Goal: Download file/media

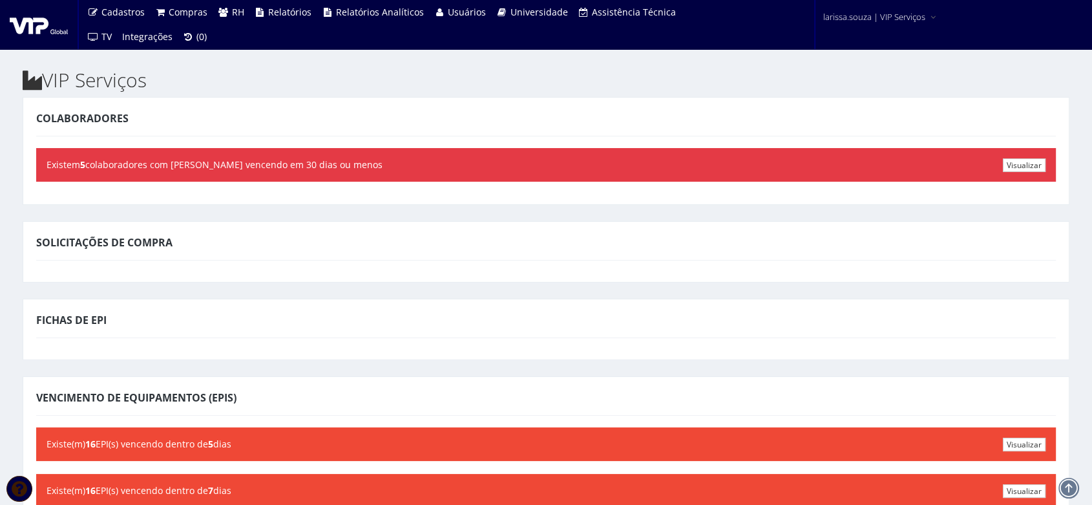
scroll to position [138, 0]
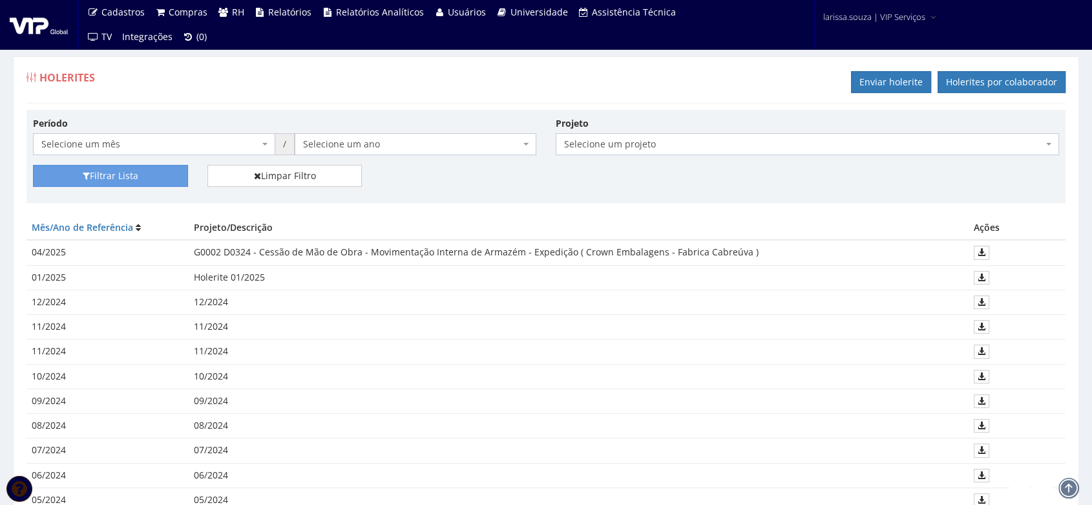
click at [607, 149] on span "Selecione um projeto" at bounding box center [803, 144] width 479 height 13
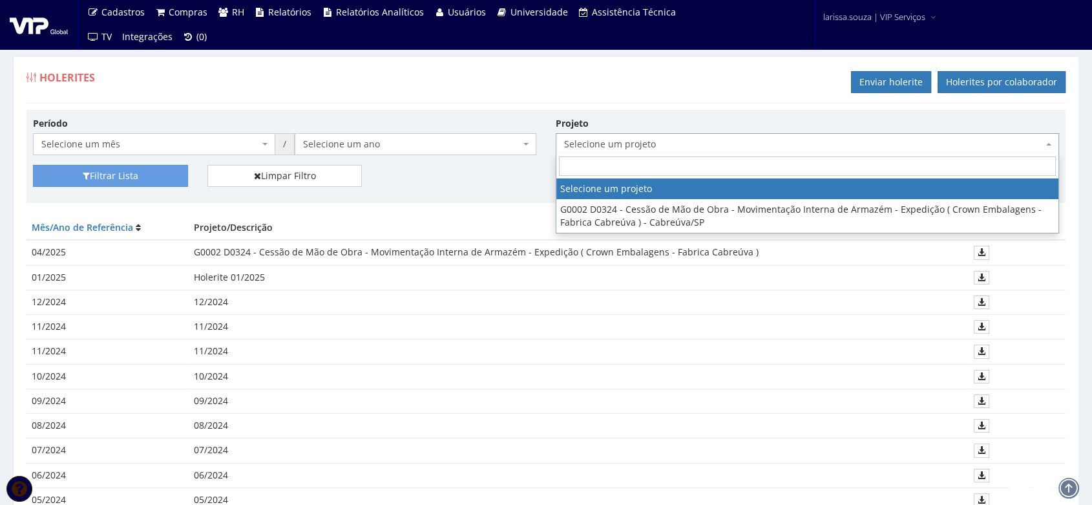
click at [607, 149] on span "Selecione um projeto" at bounding box center [803, 144] width 479 height 13
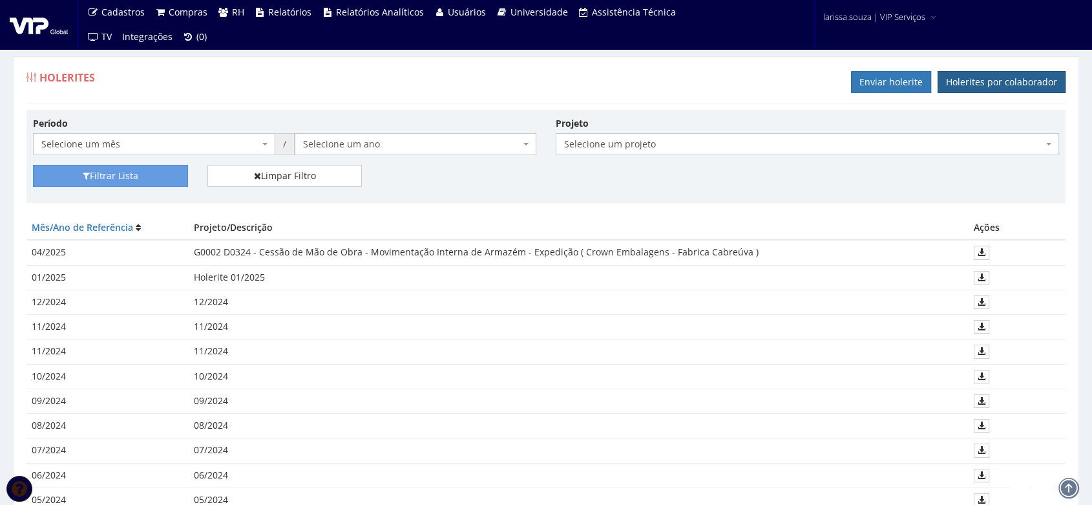
click at [985, 85] on link "Holerites por colaborador" at bounding box center [1002, 82] width 128 height 22
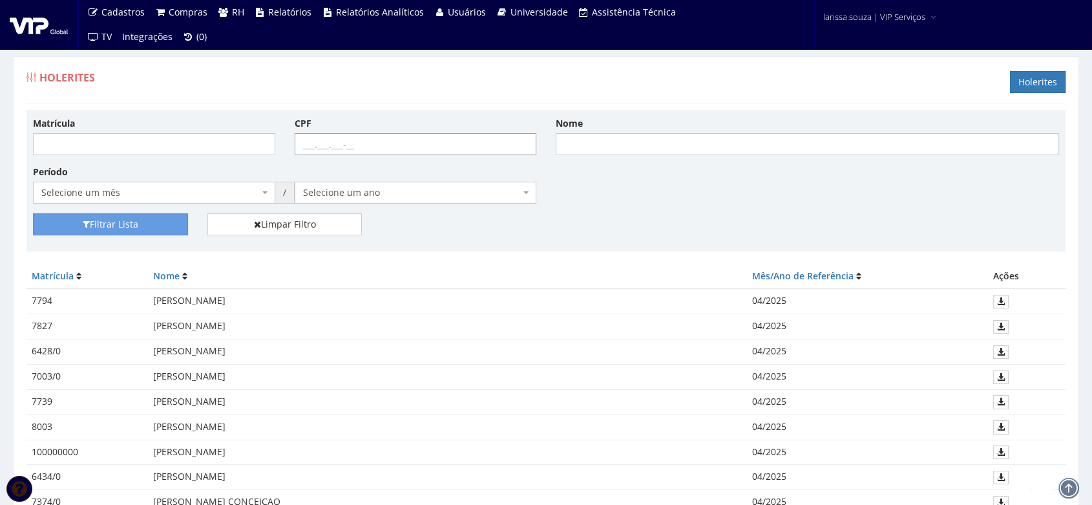
click at [392, 147] on input "CPF" at bounding box center [416, 144] width 242 height 22
type input "467.924.318-00"
click at [130, 229] on button "Filtrar Lista" at bounding box center [110, 224] width 155 height 22
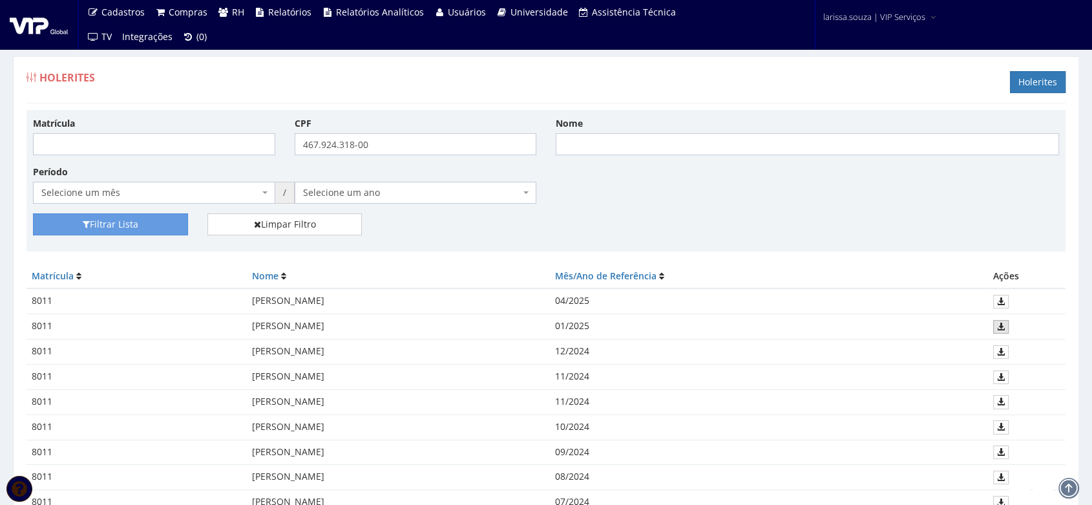
click at [1000, 324] on icon at bounding box center [1001, 326] width 8 height 9
click at [1004, 300] on icon at bounding box center [1001, 301] width 8 height 9
click at [999, 327] on icon at bounding box center [1001, 326] width 8 height 9
